Goal: Task Accomplishment & Management: Use online tool/utility

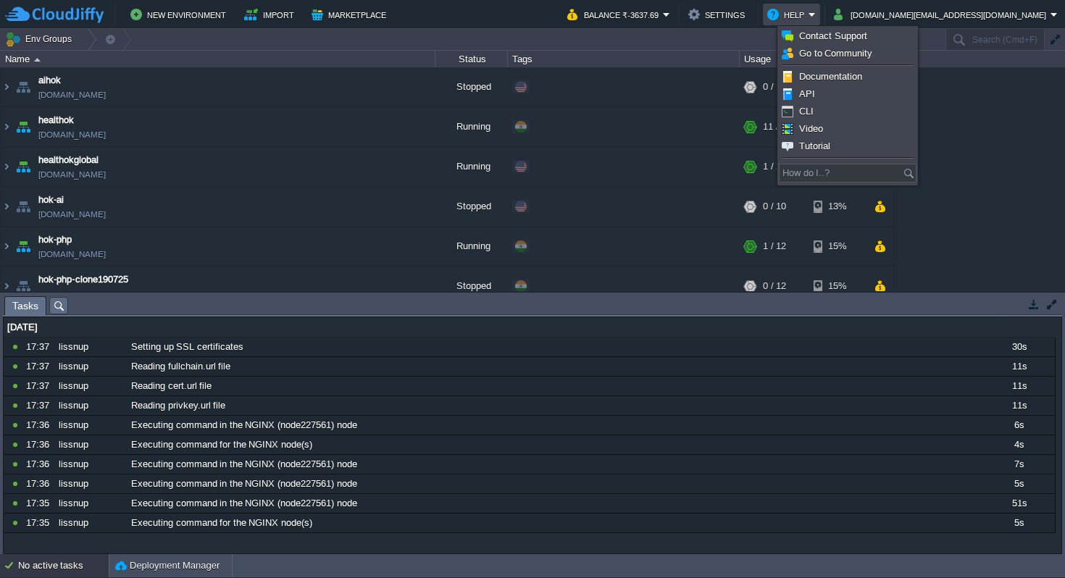
click at [550, 16] on td "New Environment Import Marketplace" at bounding box center [277, 15] width 545 height 22
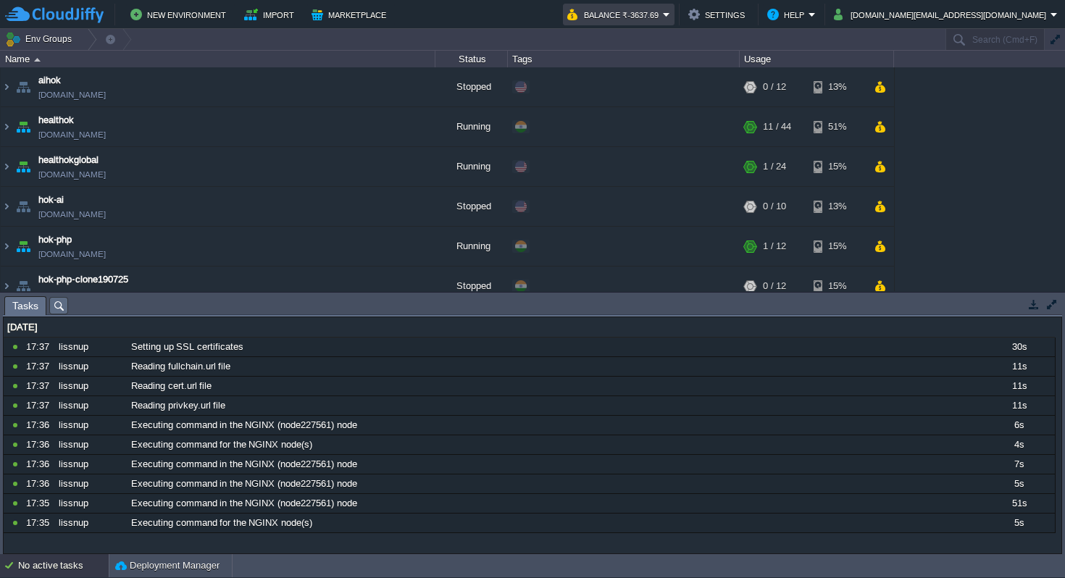
click at [670, 12] on em "Balance ₹-3637.69" at bounding box center [618, 14] width 103 height 17
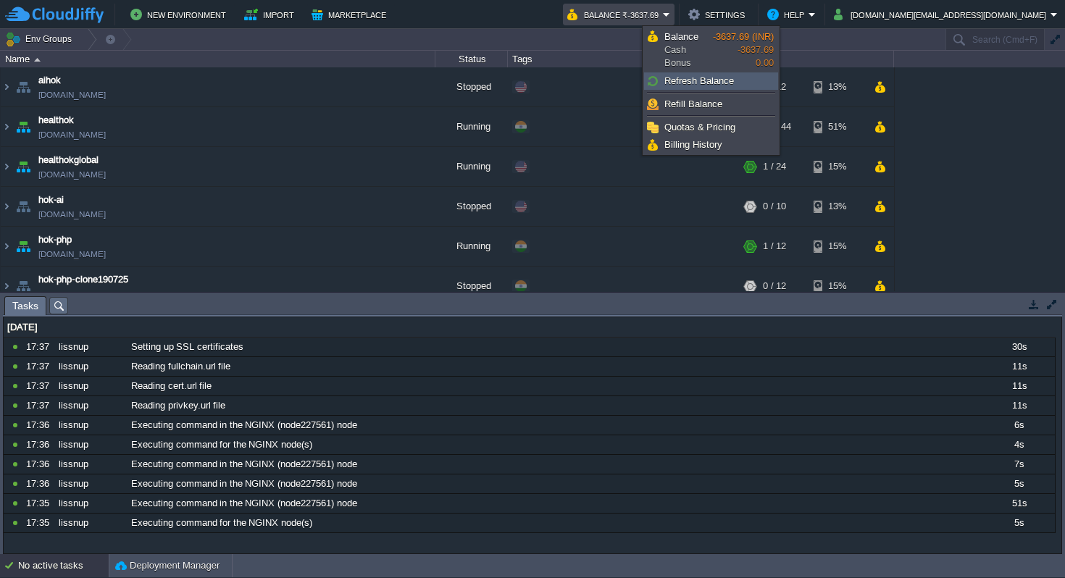
click at [699, 84] on span "Refresh Balance" at bounding box center [699, 80] width 70 height 11
click at [700, 83] on span "Refresh Balance" at bounding box center [699, 80] width 70 height 11
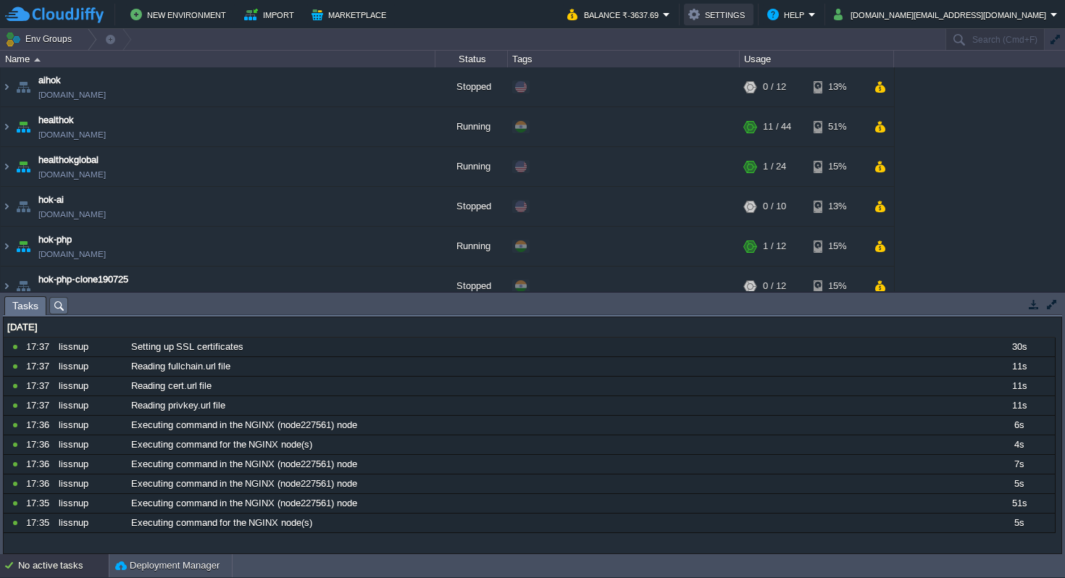
click at [749, 17] on button "Settings" at bounding box center [718, 14] width 61 height 17
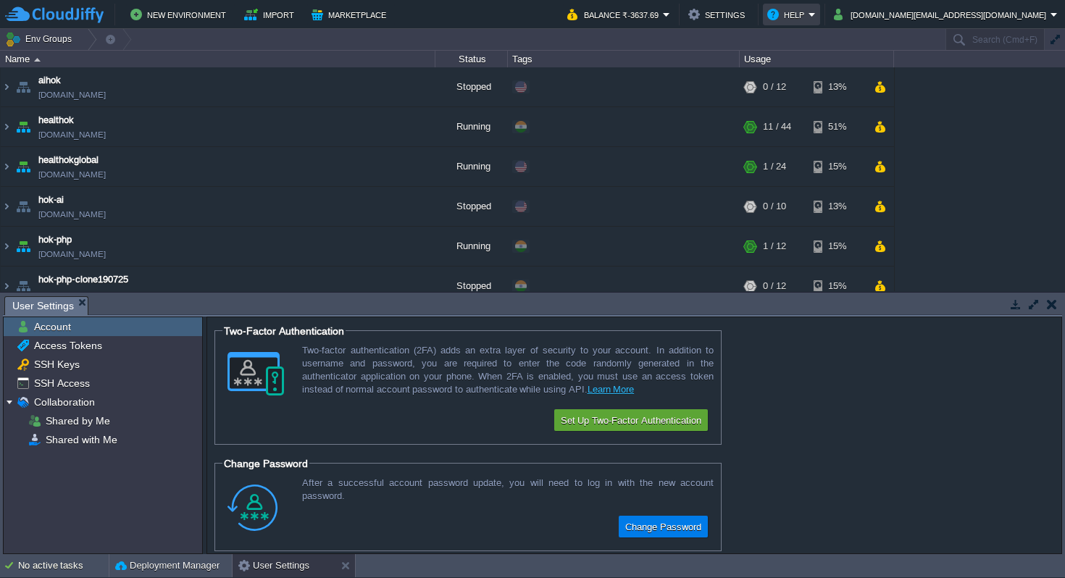
click at [816, 14] on em "Help" at bounding box center [791, 14] width 49 height 17
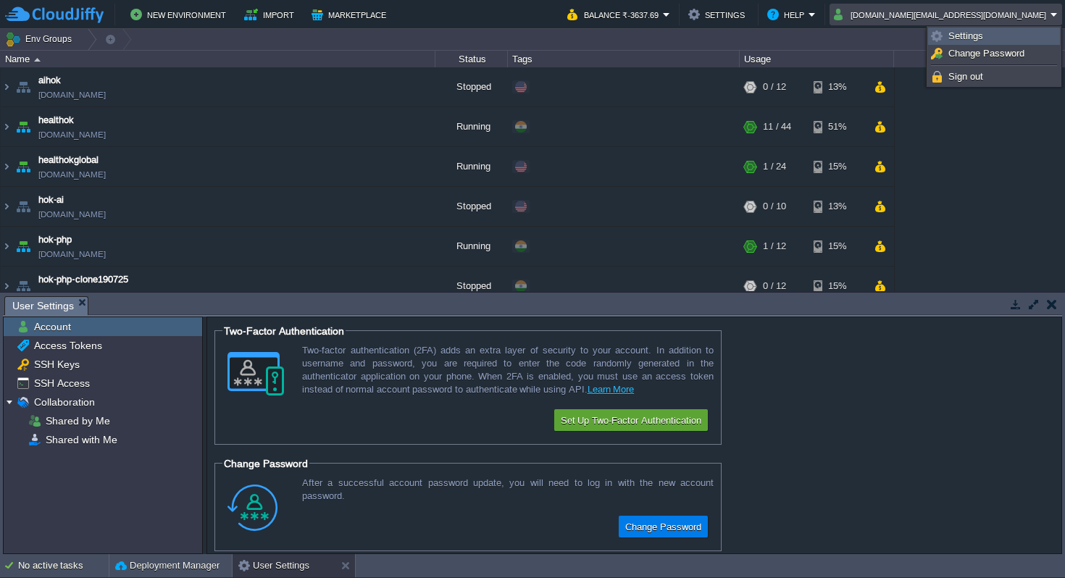
click at [964, 33] on span "Settings" at bounding box center [965, 35] width 35 height 11
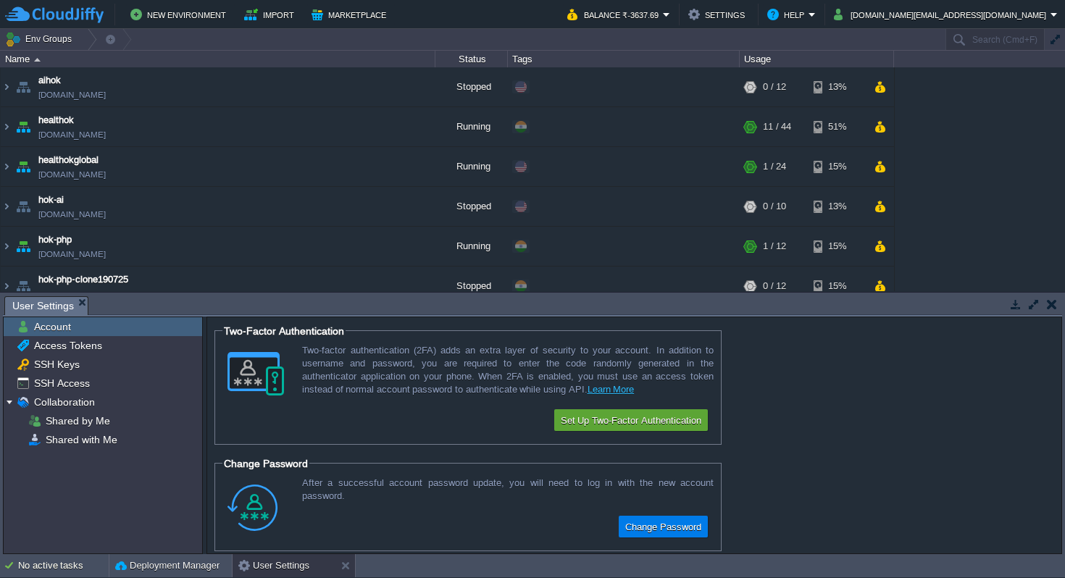
click at [56, 326] on span "Account" at bounding box center [52, 326] width 42 height 13
click at [72, 352] on span "Access Tokens" at bounding box center [67, 345] width 73 height 13
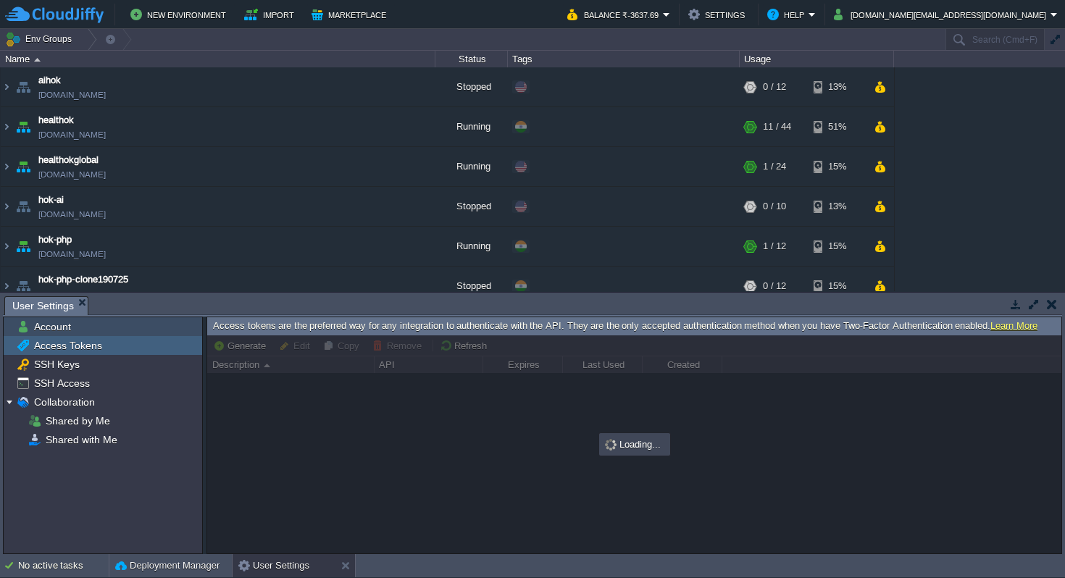
click at [70, 329] on span "Account" at bounding box center [52, 326] width 42 height 13
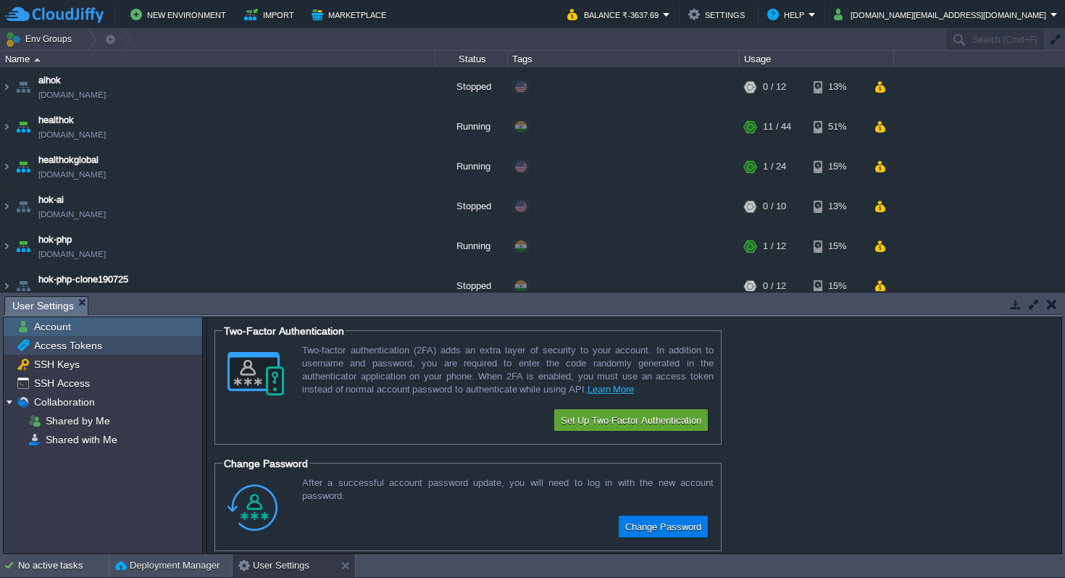
click at [66, 348] on span "Access Tokens" at bounding box center [67, 345] width 73 height 13
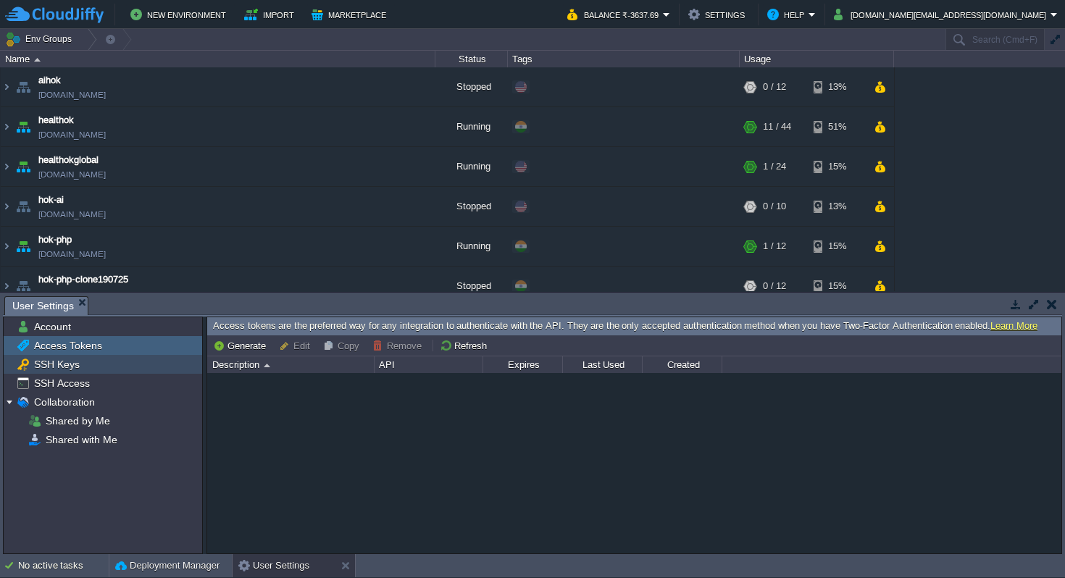
click at [58, 369] on span "SSH Keys" at bounding box center [56, 364] width 51 height 13
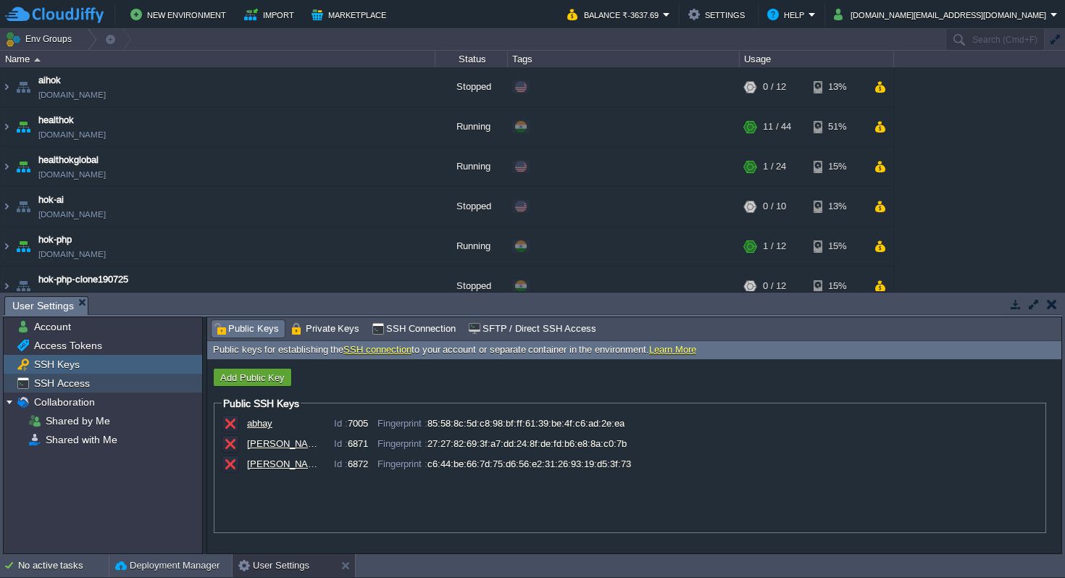
click at [58, 384] on span "SSH Access" at bounding box center [61, 383] width 61 height 13
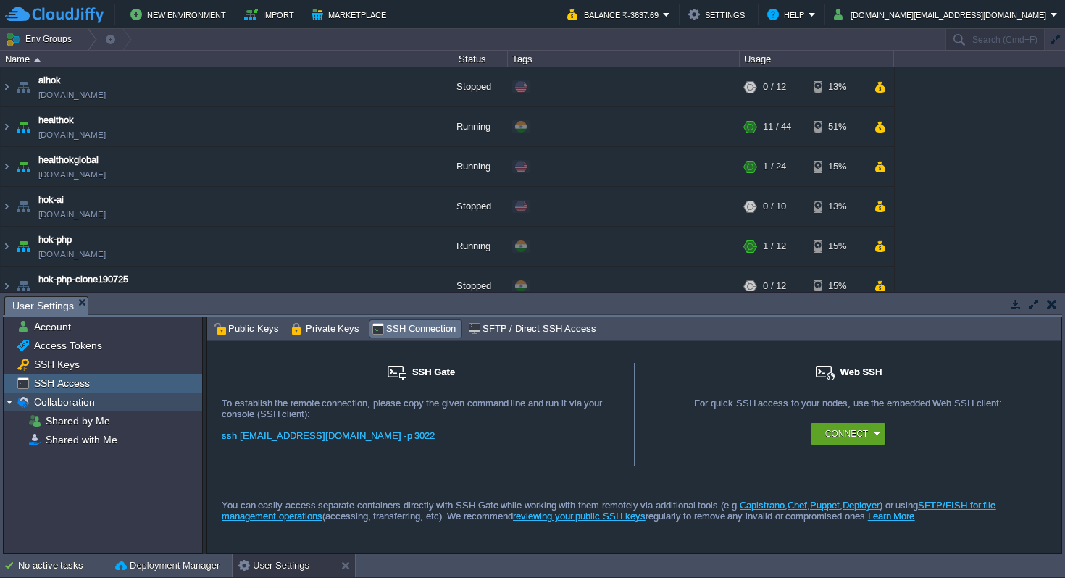
click at [58, 405] on span "Collaboration" at bounding box center [64, 401] width 66 height 13
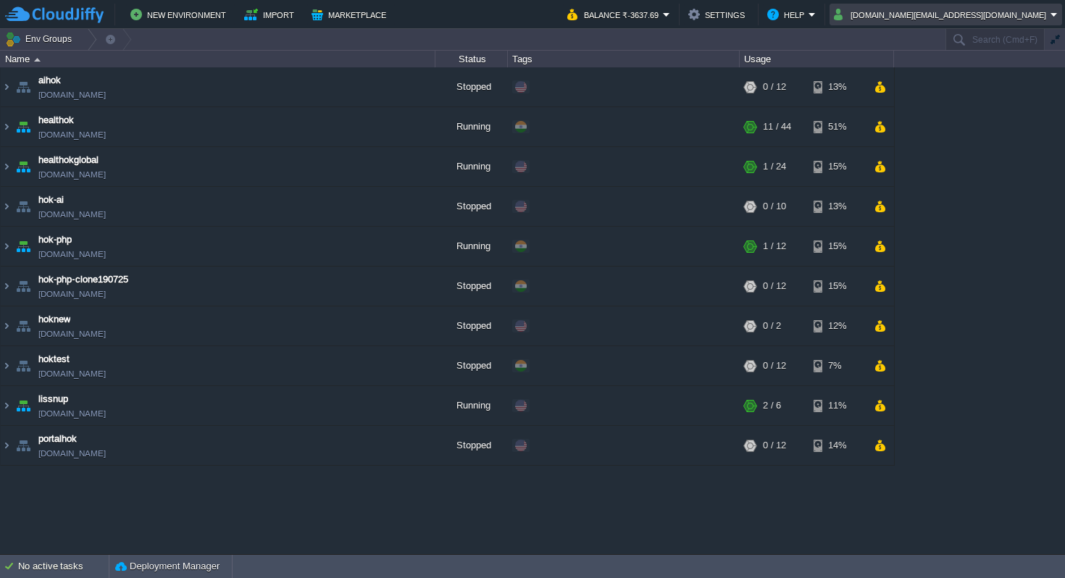
click at [996, 14] on button "[DOMAIN_NAME][EMAIL_ADDRESS][DOMAIN_NAME]" at bounding box center [942, 14] width 217 height 17
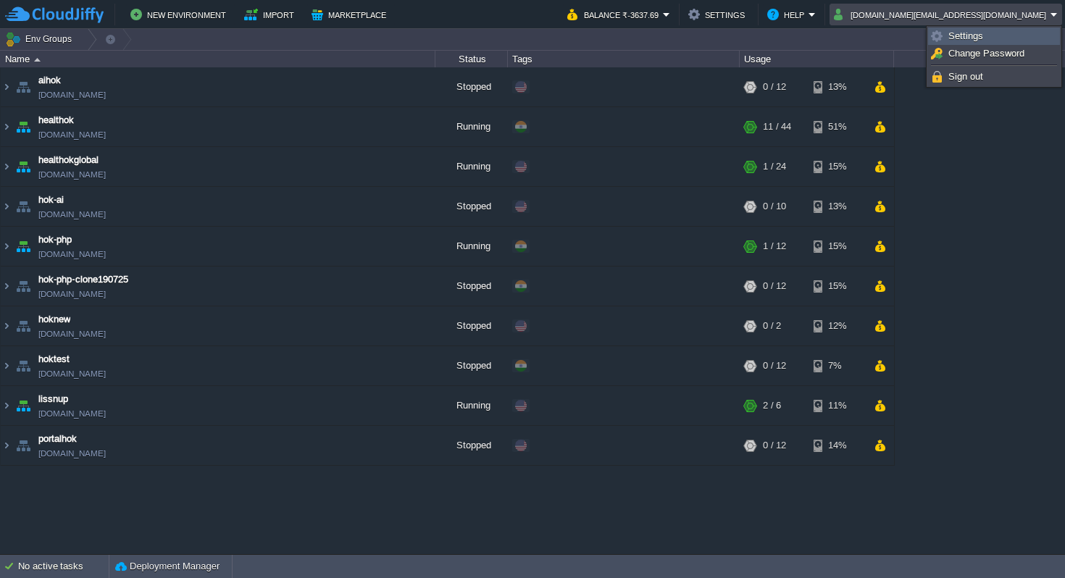
click at [973, 34] on span "Settings" at bounding box center [965, 35] width 35 height 11
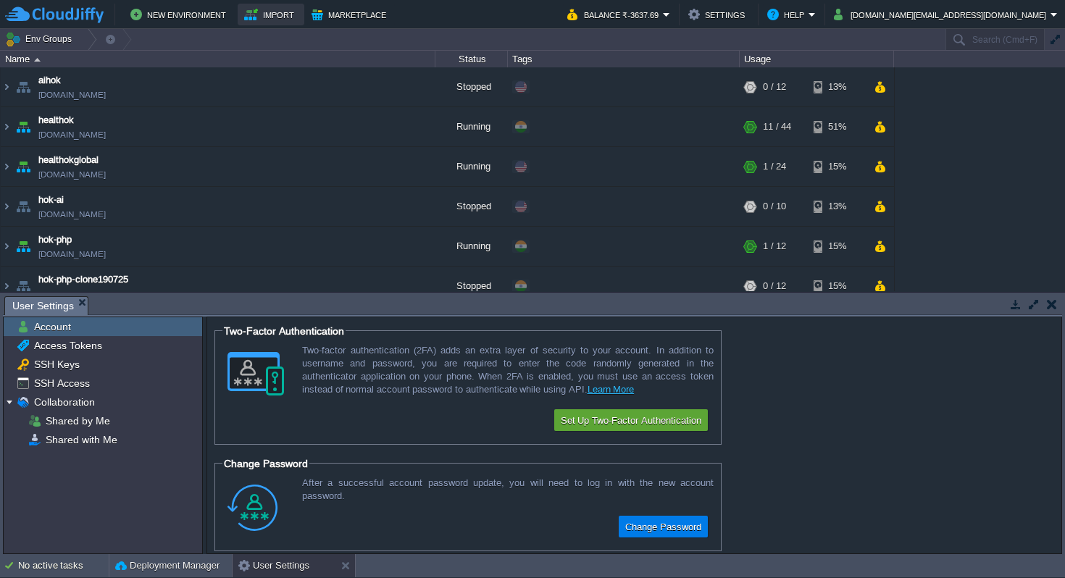
click at [266, 16] on button "Import" at bounding box center [271, 14] width 54 height 17
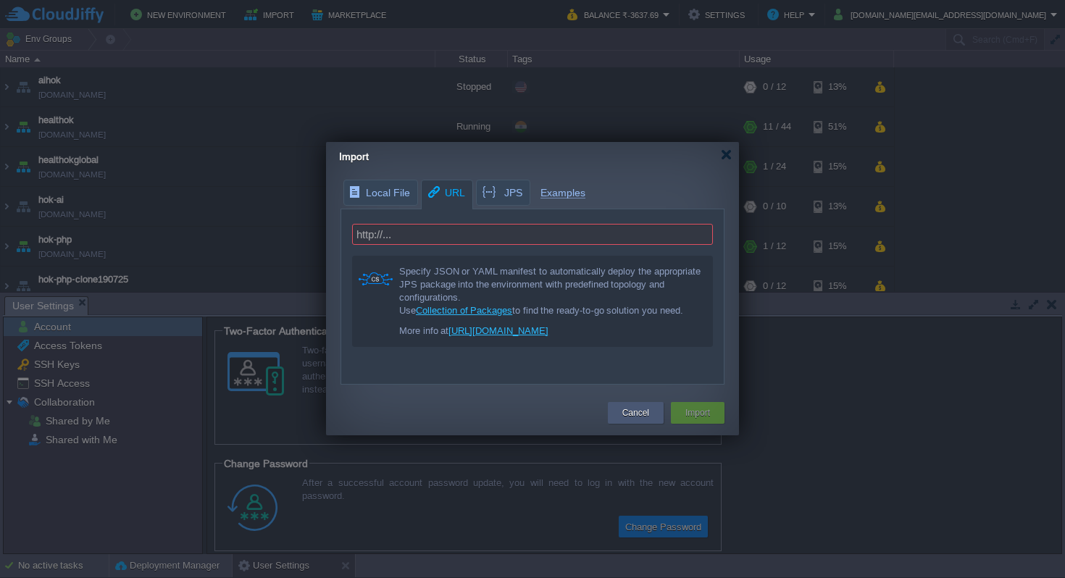
click at [635, 417] on button "Cancel" at bounding box center [635, 413] width 27 height 14
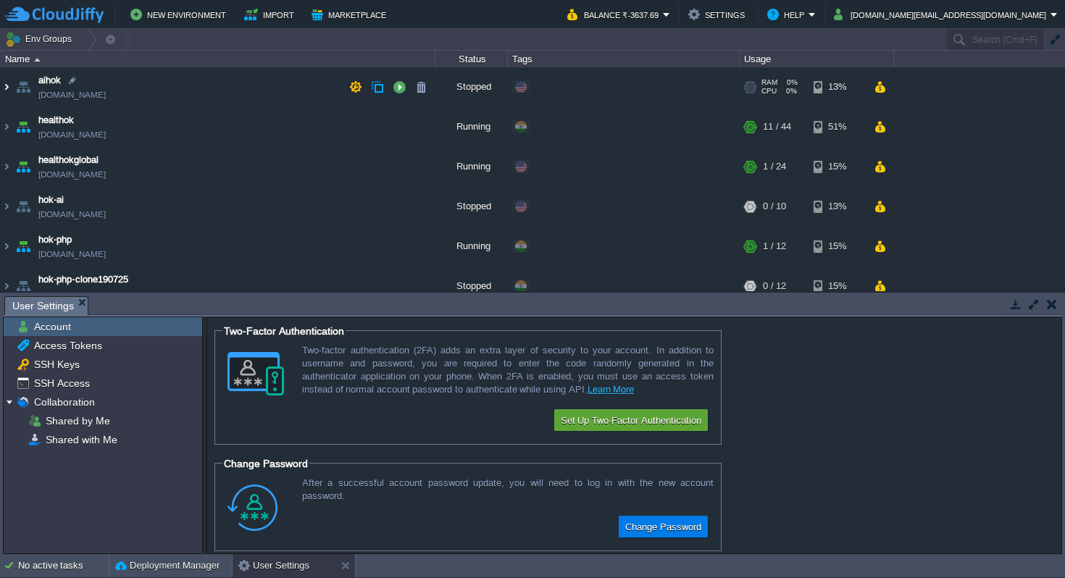
click at [5, 83] on img at bounding box center [7, 86] width 12 height 39
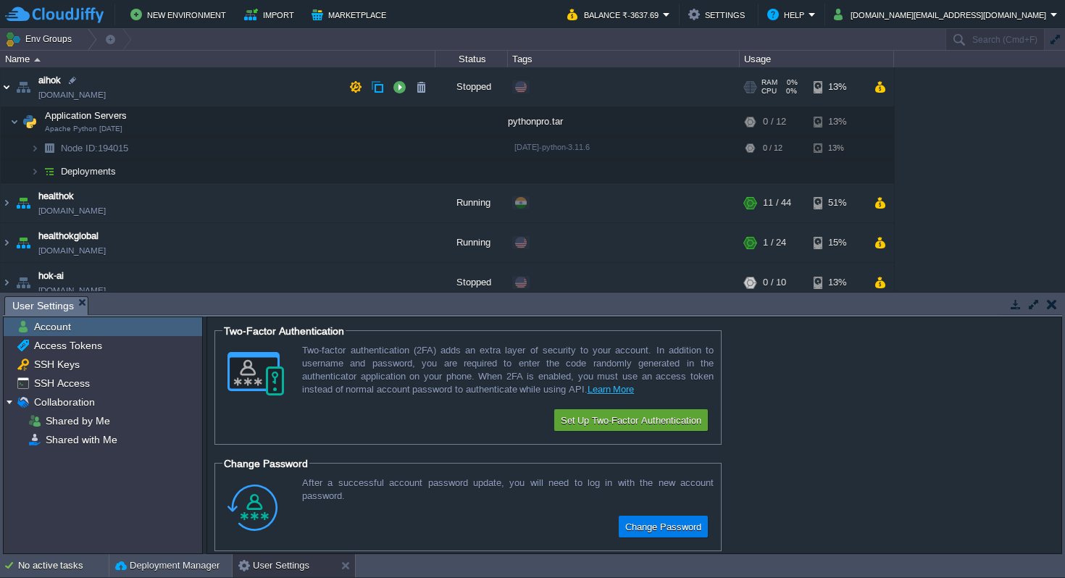
click at [8, 85] on img at bounding box center [7, 86] width 12 height 39
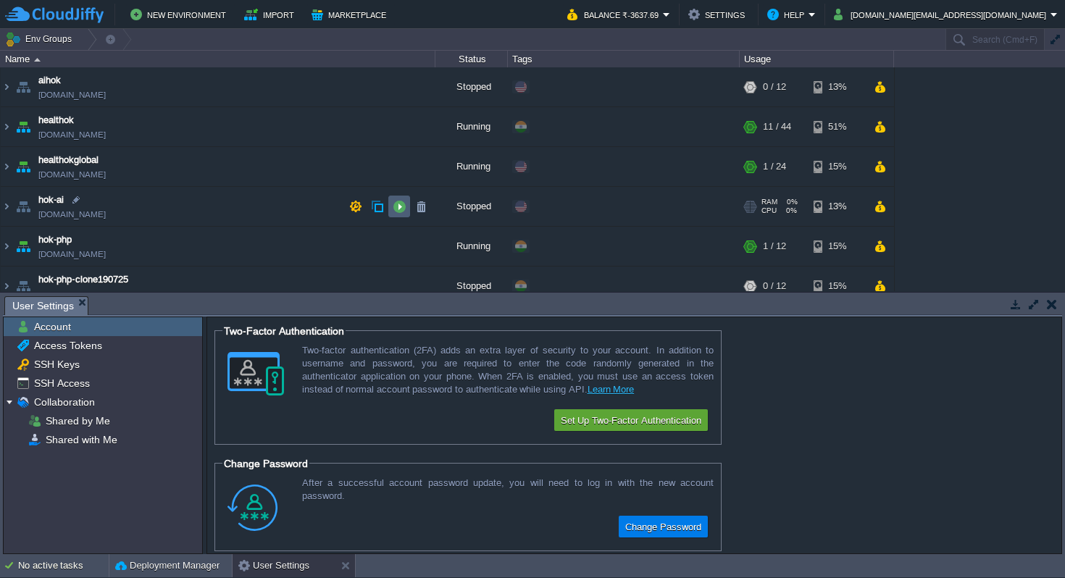
scroll to position [21, 0]
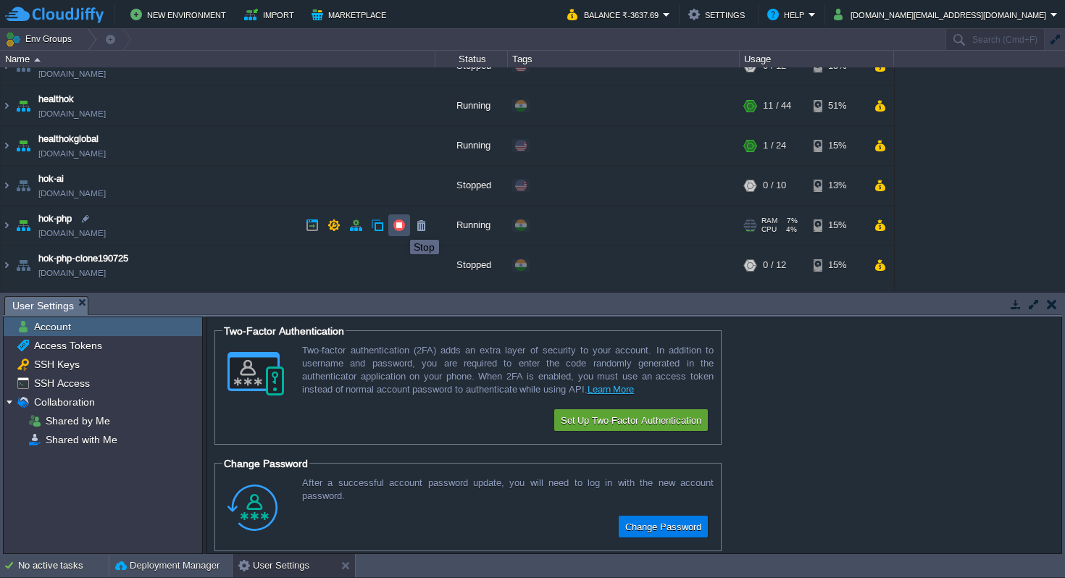
click at [399, 227] on button "button" at bounding box center [399, 225] width 13 height 13
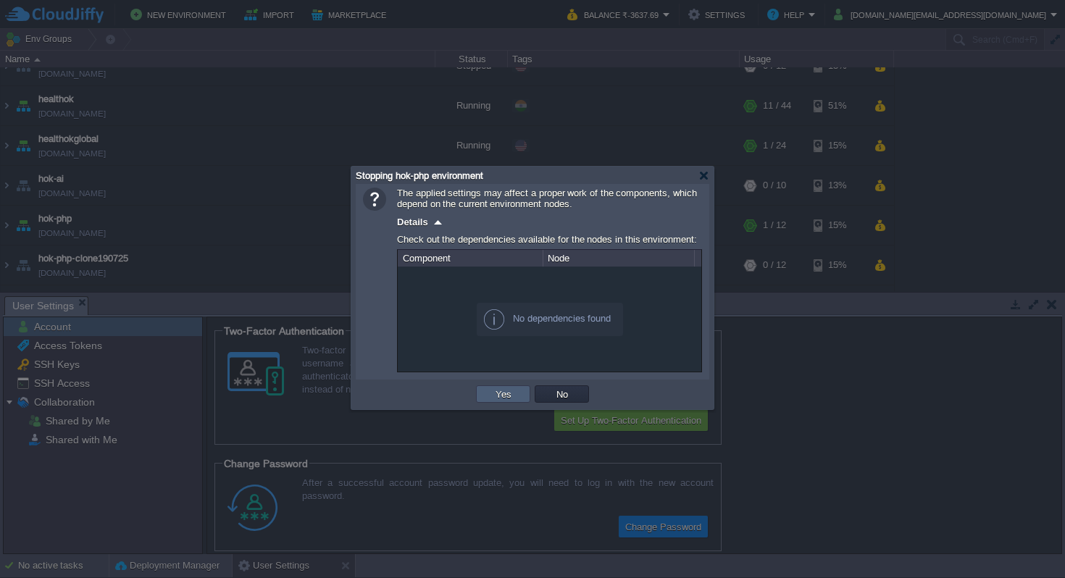
click at [502, 399] on button "Yes" at bounding box center [503, 393] width 25 height 13
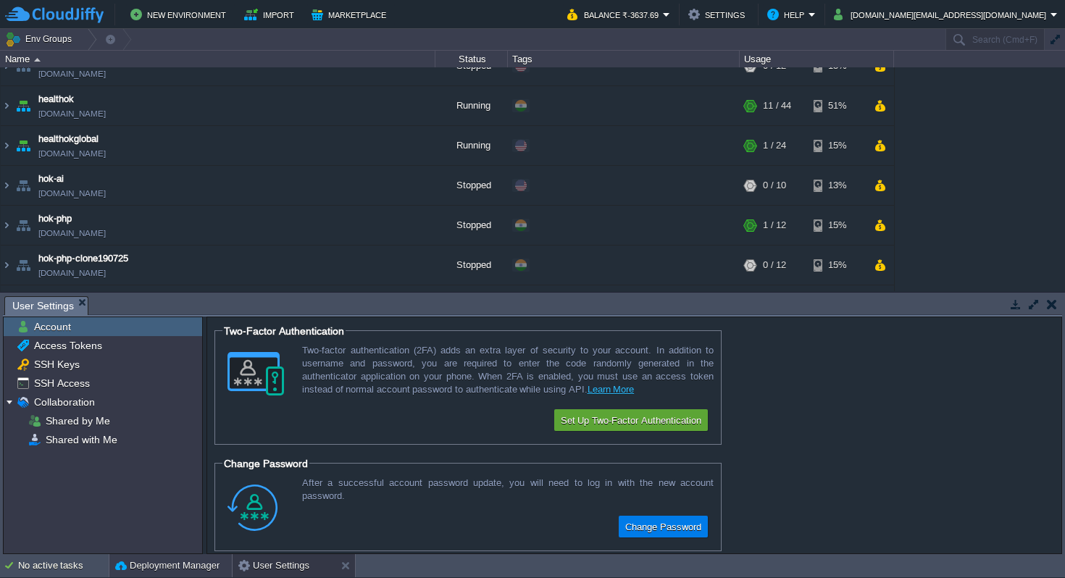
click at [187, 566] on button "Deployment Manager" at bounding box center [167, 565] width 104 height 14
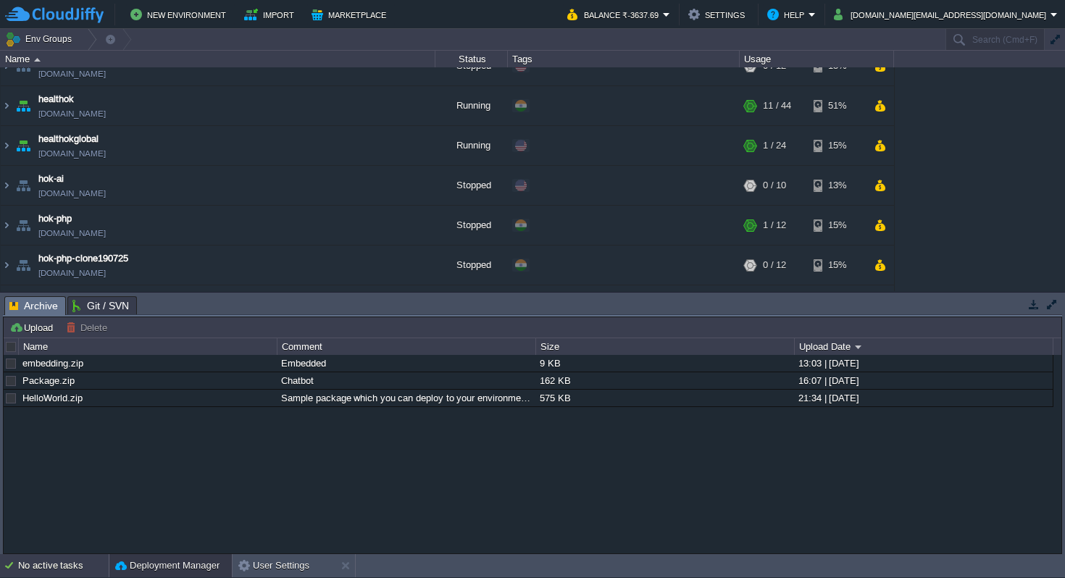
click at [66, 566] on div "No active tasks" at bounding box center [63, 565] width 91 height 23
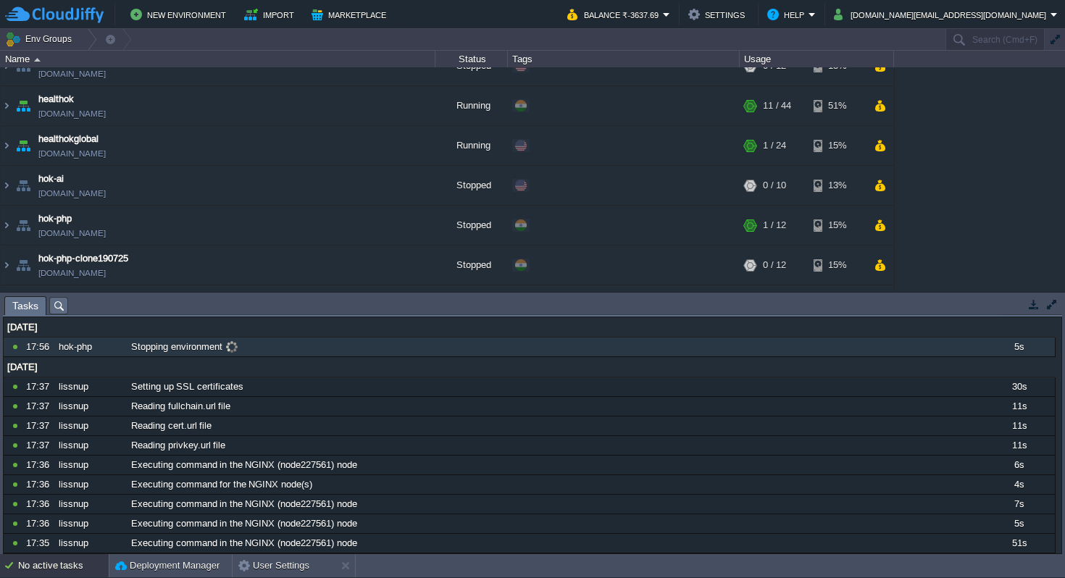
click at [275, 349] on div "Stopping environment" at bounding box center [554, 347] width 854 height 19
click at [268, 566] on button "User Settings" at bounding box center [273, 565] width 71 height 14
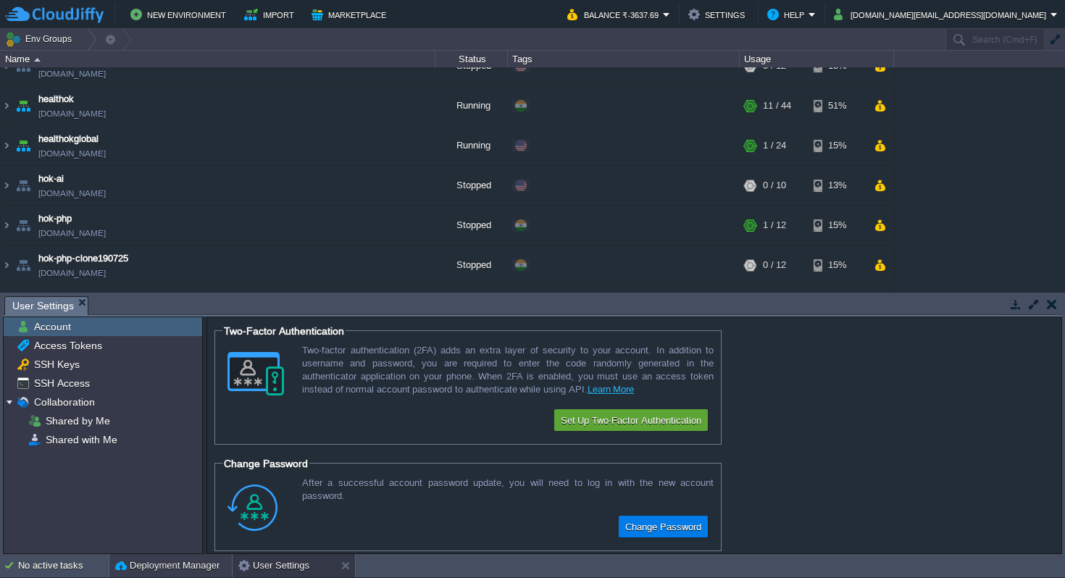
click at [179, 569] on button "Deployment Manager" at bounding box center [167, 565] width 104 height 14
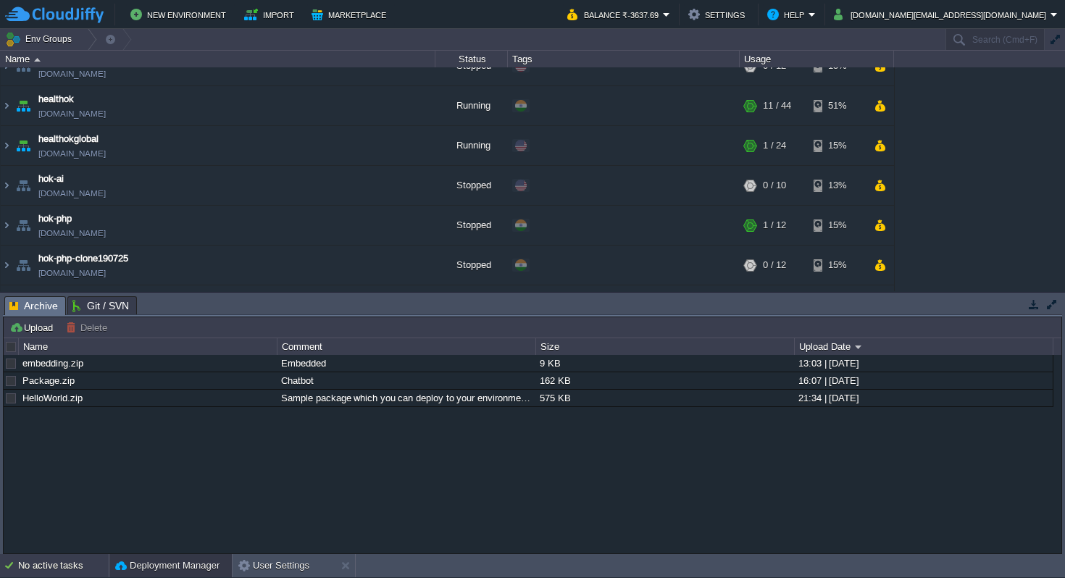
click at [59, 562] on div "No active tasks" at bounding box center [63, 565] width 91 height 23
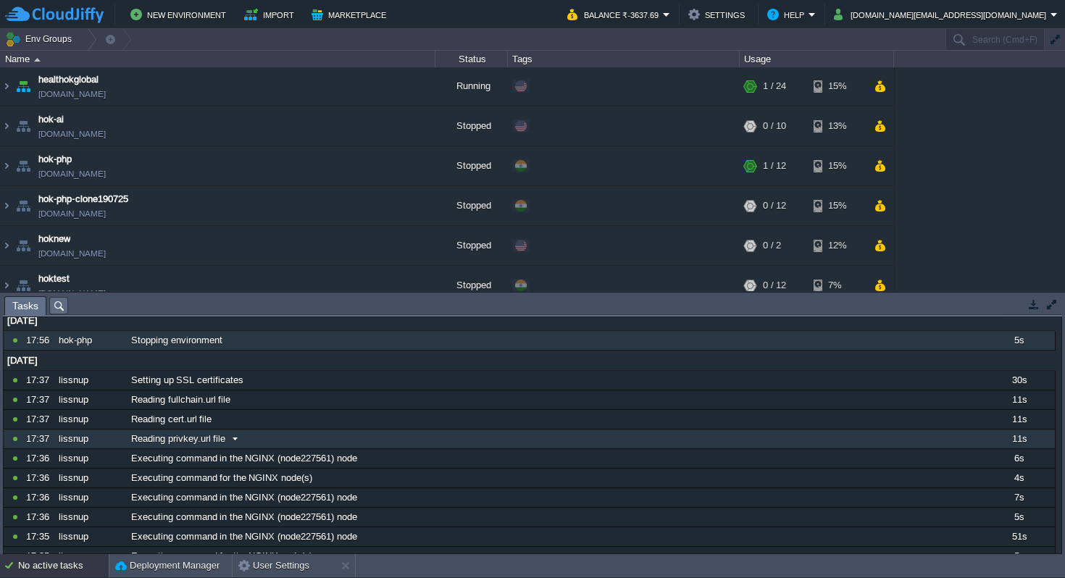
scroll to position [0, 0]
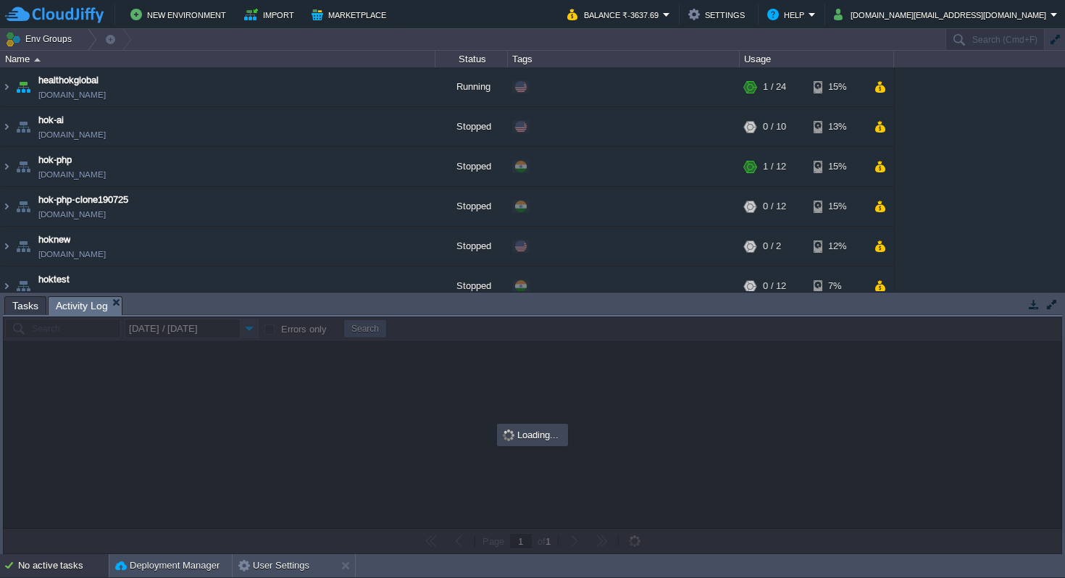
click at [56, 307] on li "Activity Log" at bounding box center [85, 305] width 75 height 18
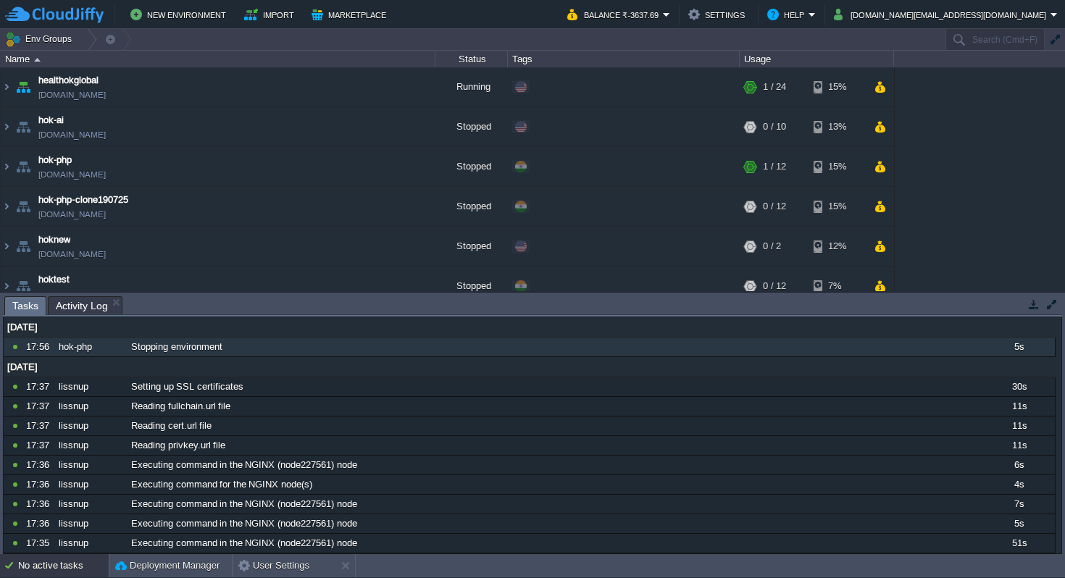
click at [21, 303] on span "Tasks" at bounding box center [25, 306] width 26 height 18
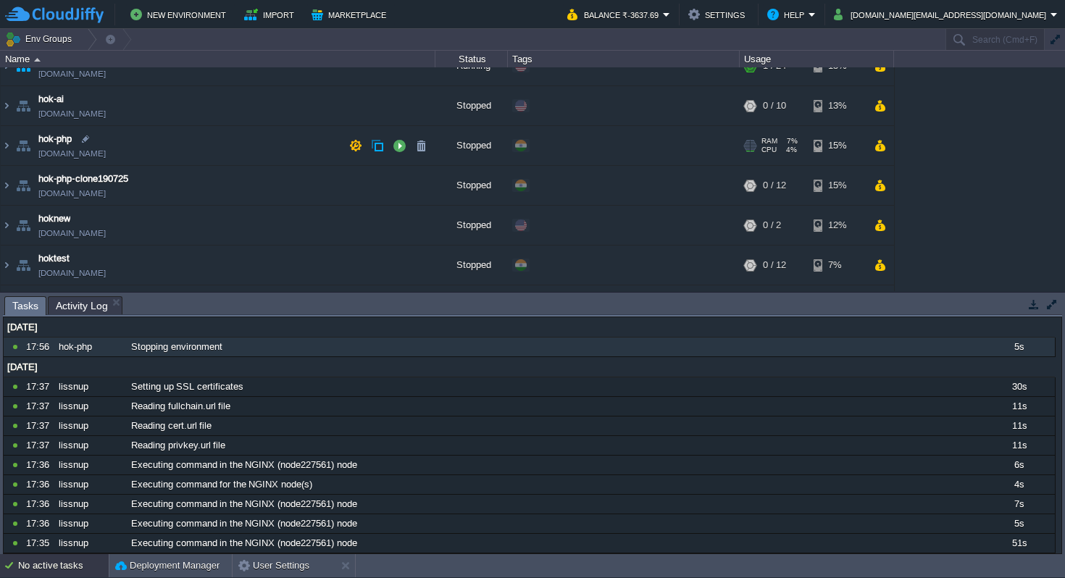
scroll to position [98, 0]
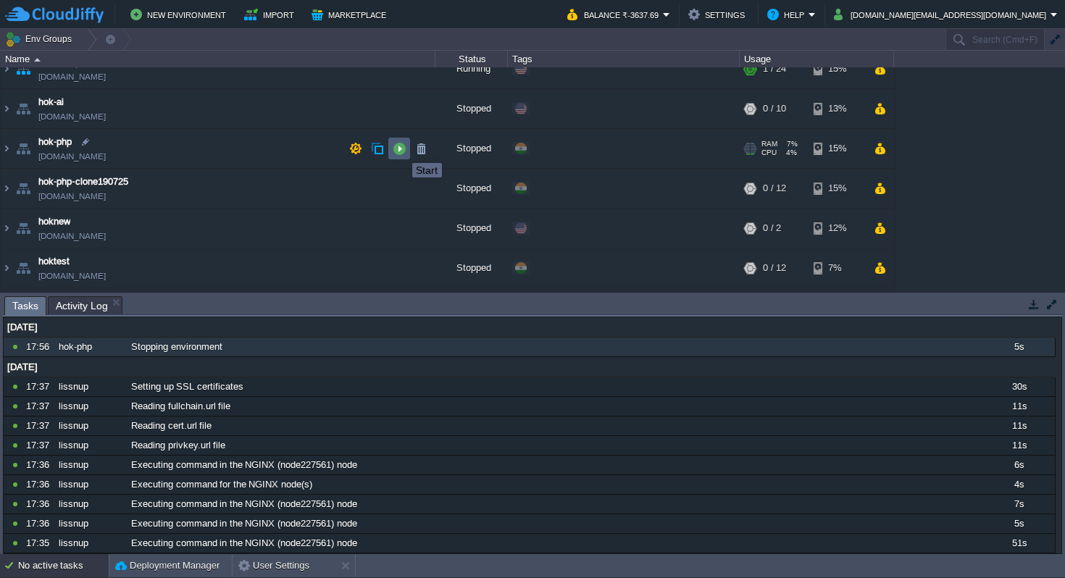
click at [401, 150] on button "button" at bounding box center [399, 148] width 13 height 13
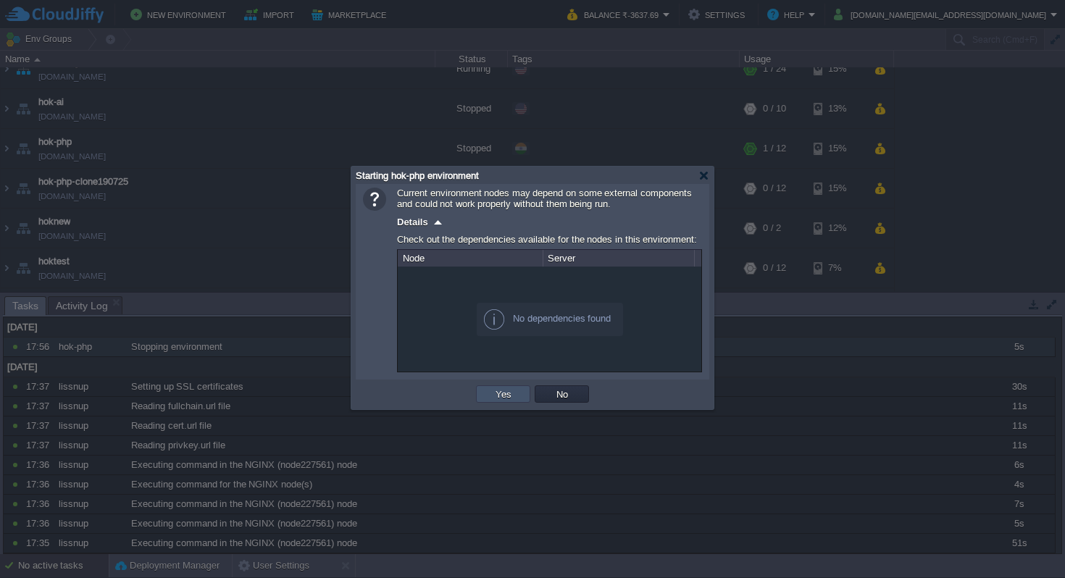
click at [508, 398] on button "Yes" at bounding box center [503, 393] width 25 height 13
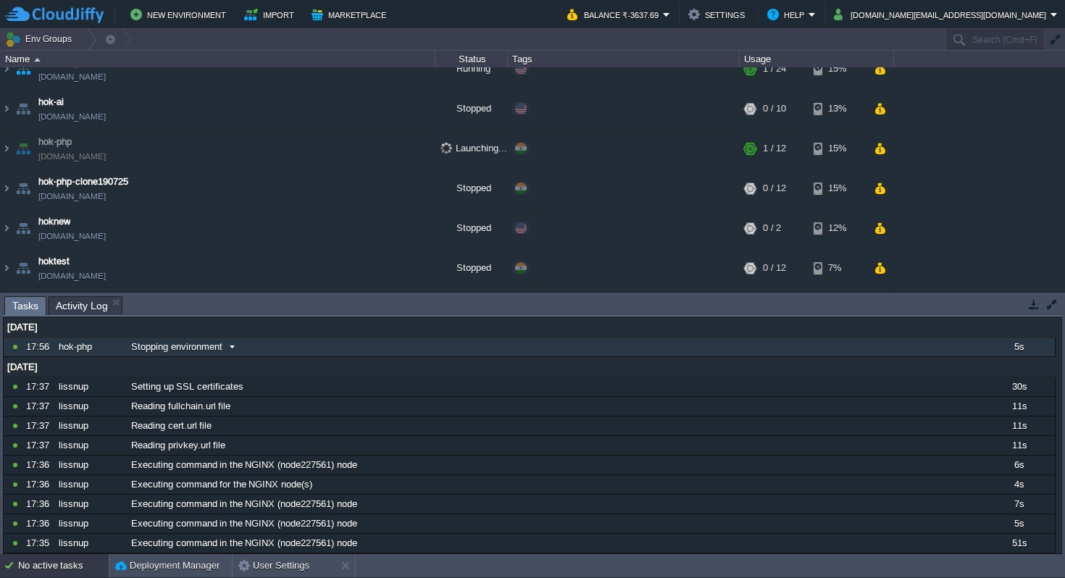
click at [233, 345] on span at bounding box center [232, 346] width 20 height 13
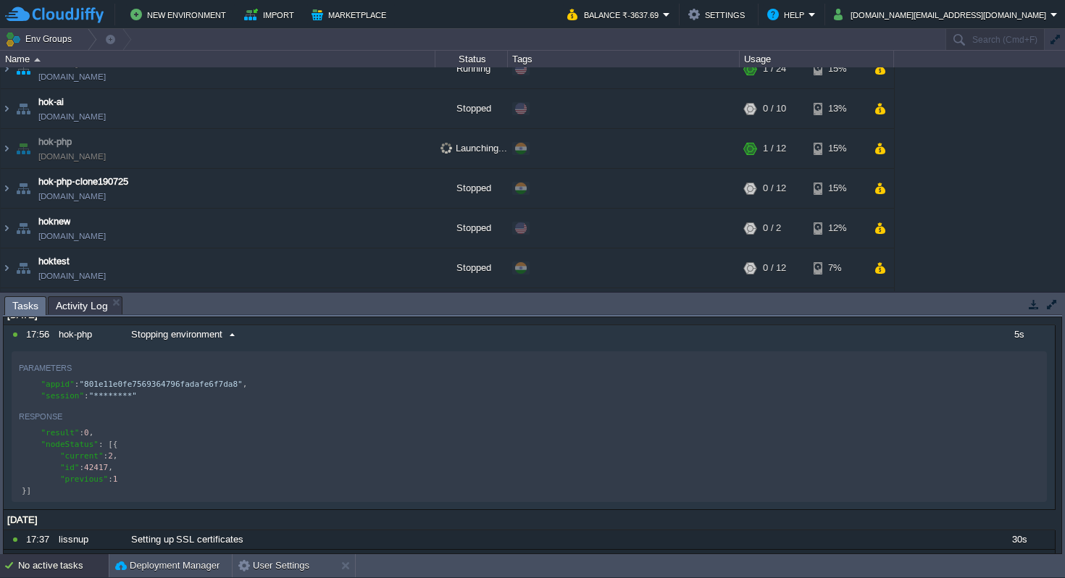
scroll to position [0, 0]
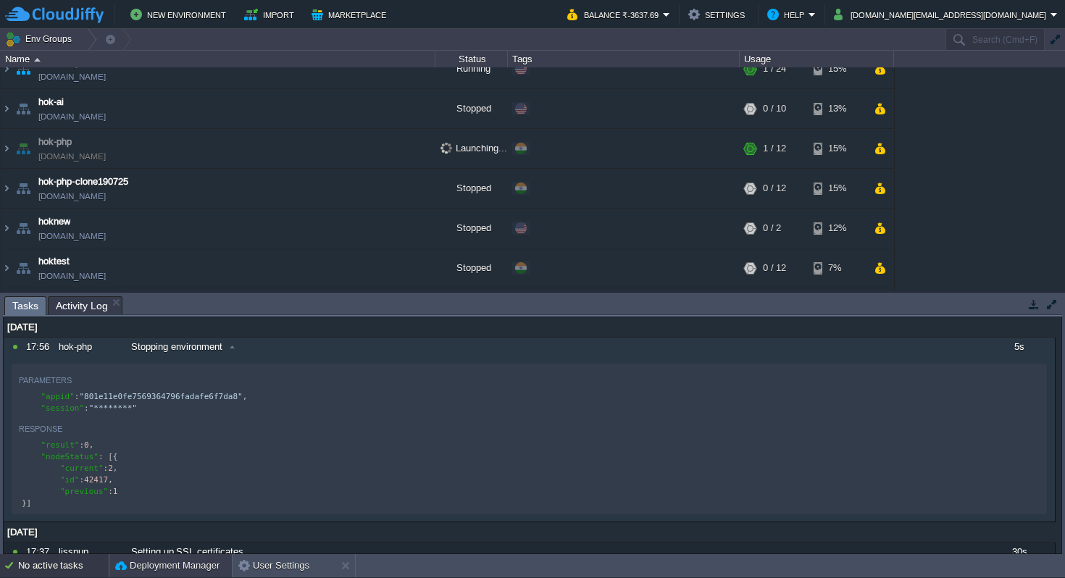
click at [175, 568] on button "Deployment Manager" at bounding box center [167, 565] width 104 height 14
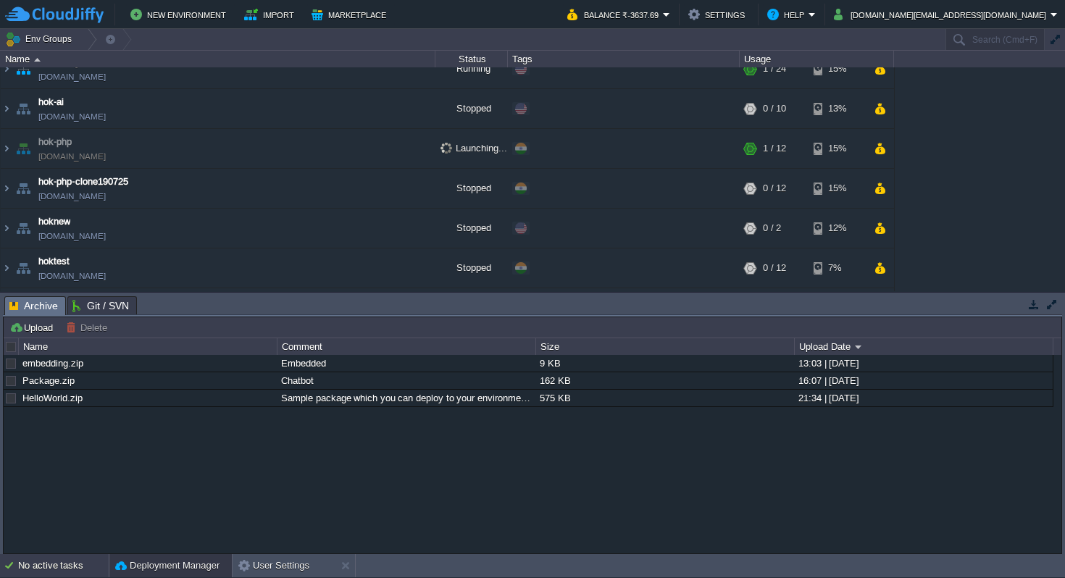
click at [54, 564] on div "No active tasks" at bounding box center [63, 565] width 91 height 23
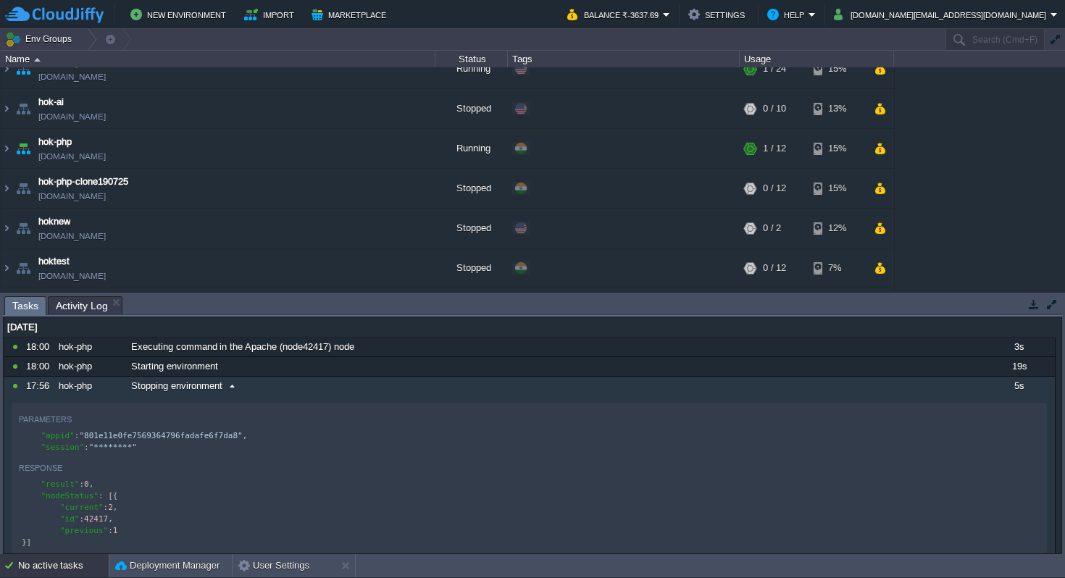
click at [234, 385] on span at bounding box center [232, 386] width 20 height 13
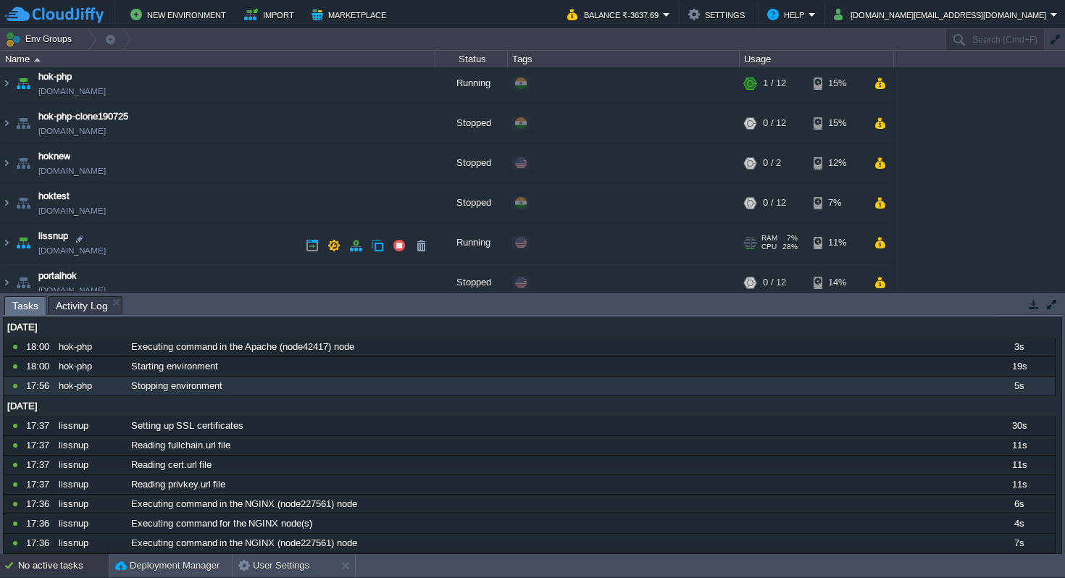
scroll to position [175, 0]
